Goal: Task Accomplishment & Management: Use online tool/utility

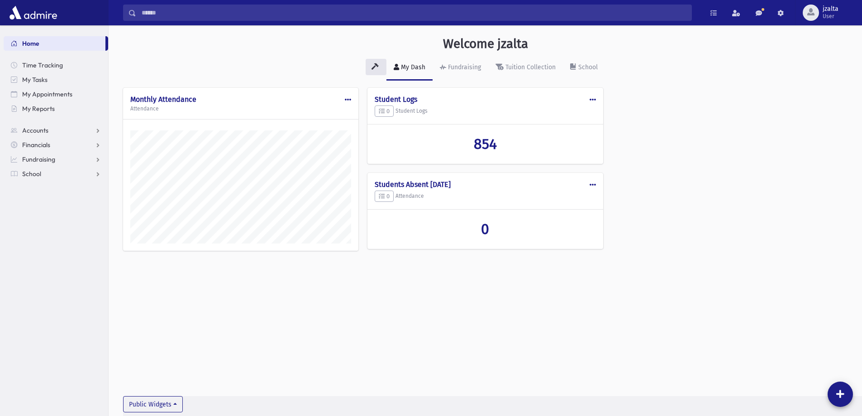
scroll to position [411, 754]
click at [91, 177] on link "School" at bounding box center [56, 174] width 105 height 14
click at [46, 186] on span "Students" at bounding box center [39, 188] width 25 height 8
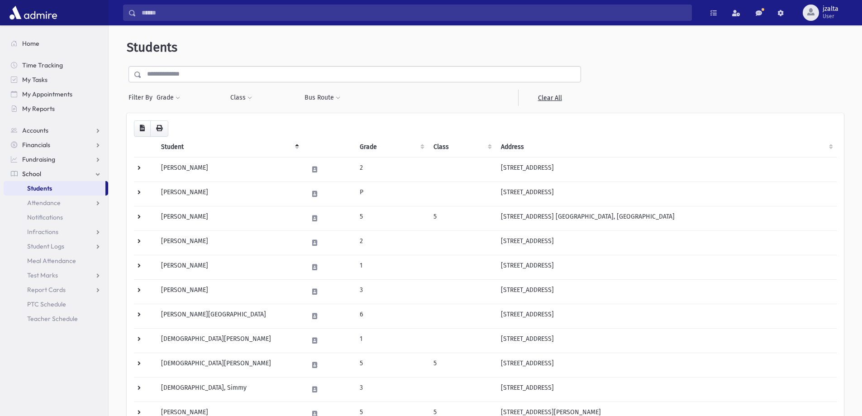
select select
click at [173, 97] on button "Grade" at bounding box center [168, 98] width 24 height 16
click at [177, 119] on ul at bounding box center [209, 123] width 94 height 14
type input "*"
select select "*"
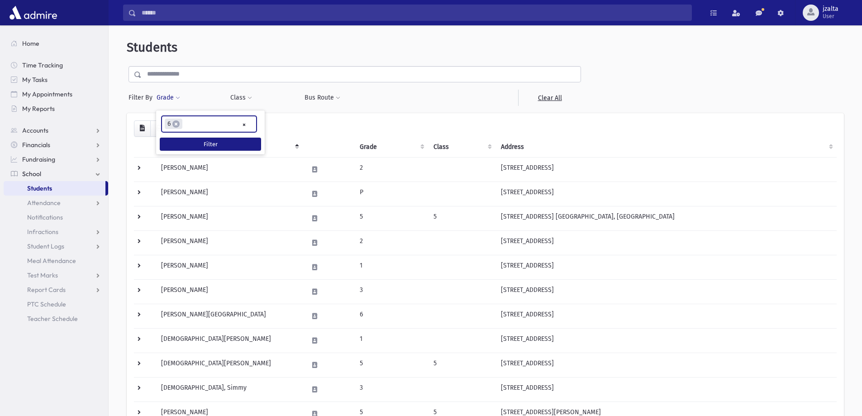
scroll to position [49, 0]
click at [180, 120] on li "× 6" at bounding box center [174, 124] width 18 height 10
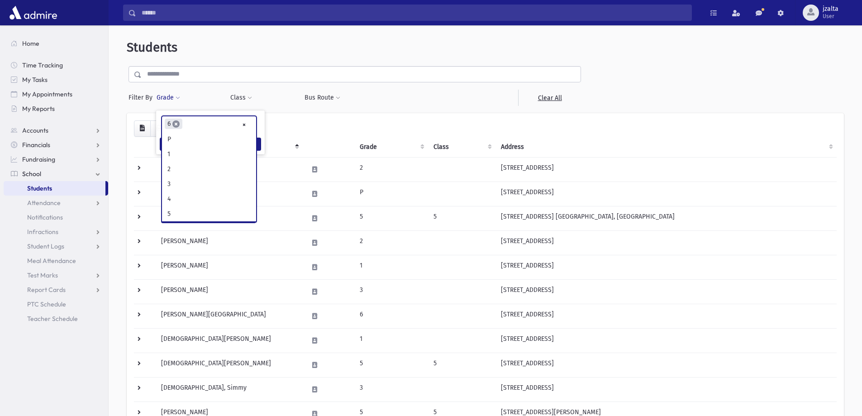
click at [177, 123] on span "×" at bounding box center [175, 123] width 7 height 7
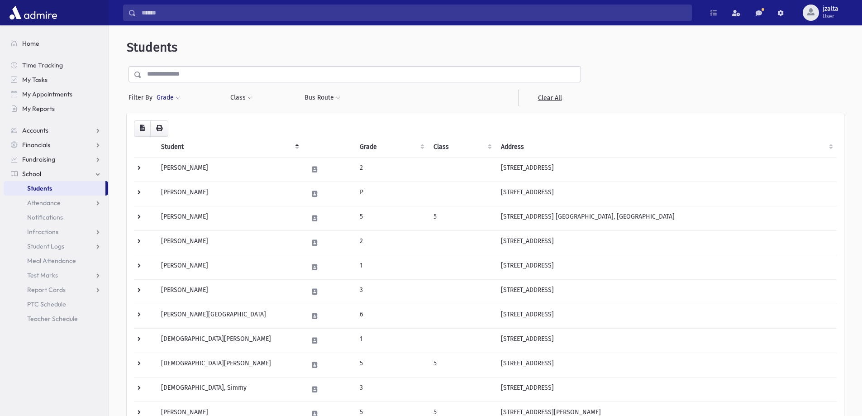
click at [163, 94] on button "Grade" at bounding box center [168, 98] width 24 height 16
click at [187, 143] on button "Filter" at bounding box center [210, 144] width 101 height 13
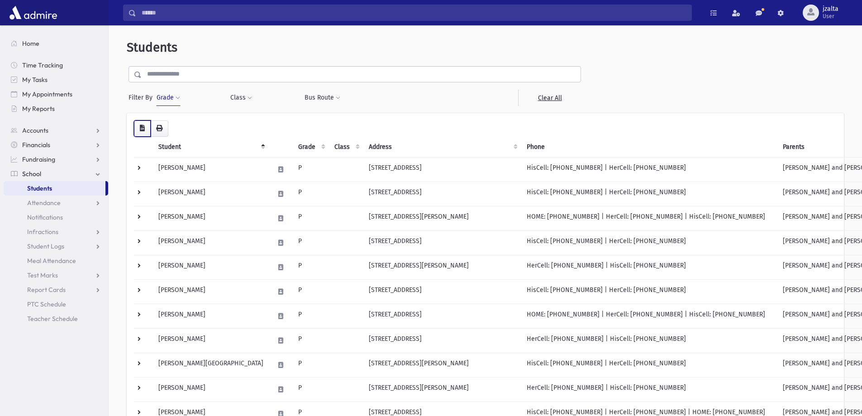
click at [144, 134] on button "button" at bounding box center [142, 128] width 17 height 16
